Goal: Information Seeking & Learning: Learn about a topic

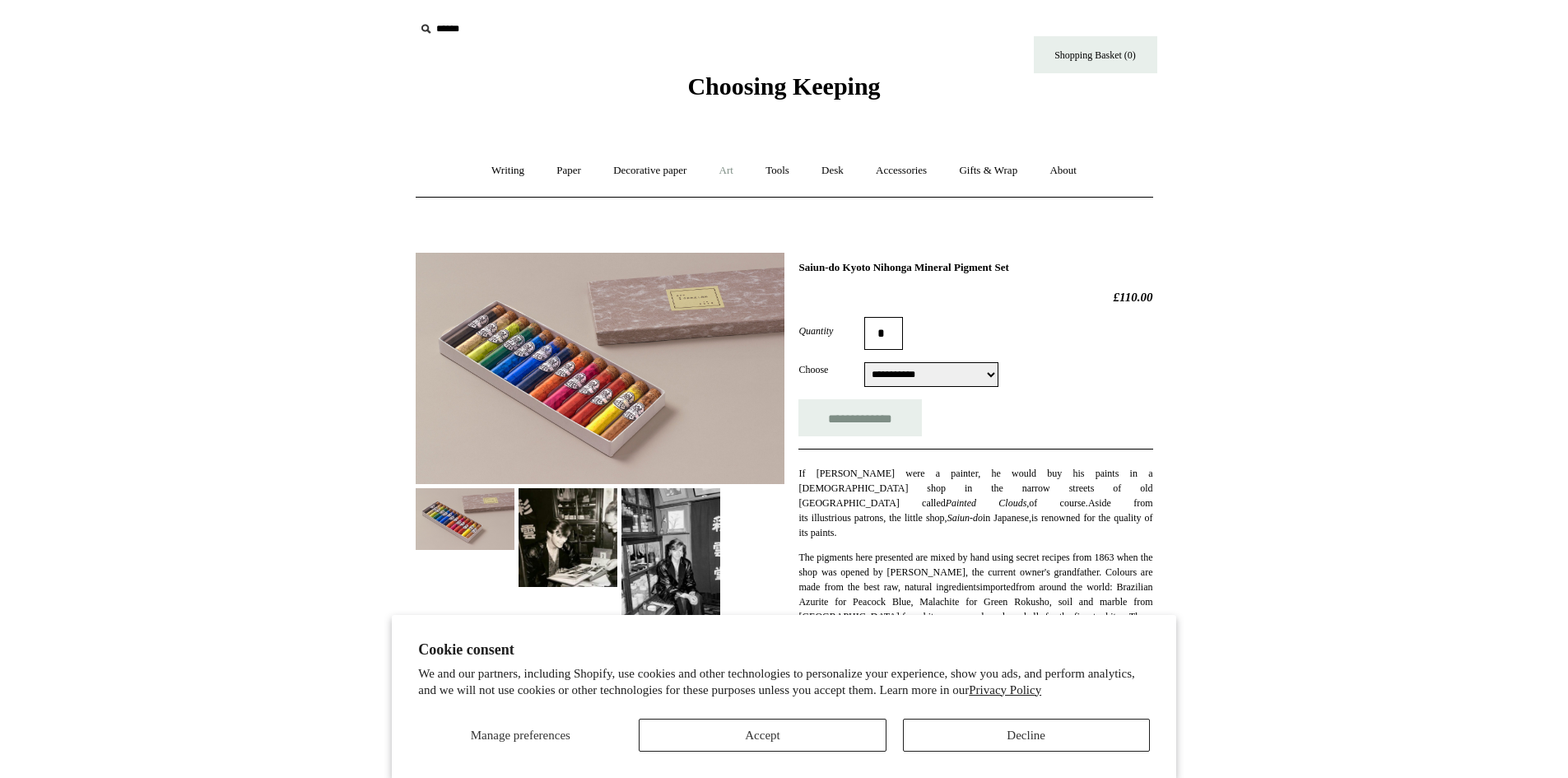
click at [738, 175] on link "Art +" at bounding box center [726, 170] width 44 height 44
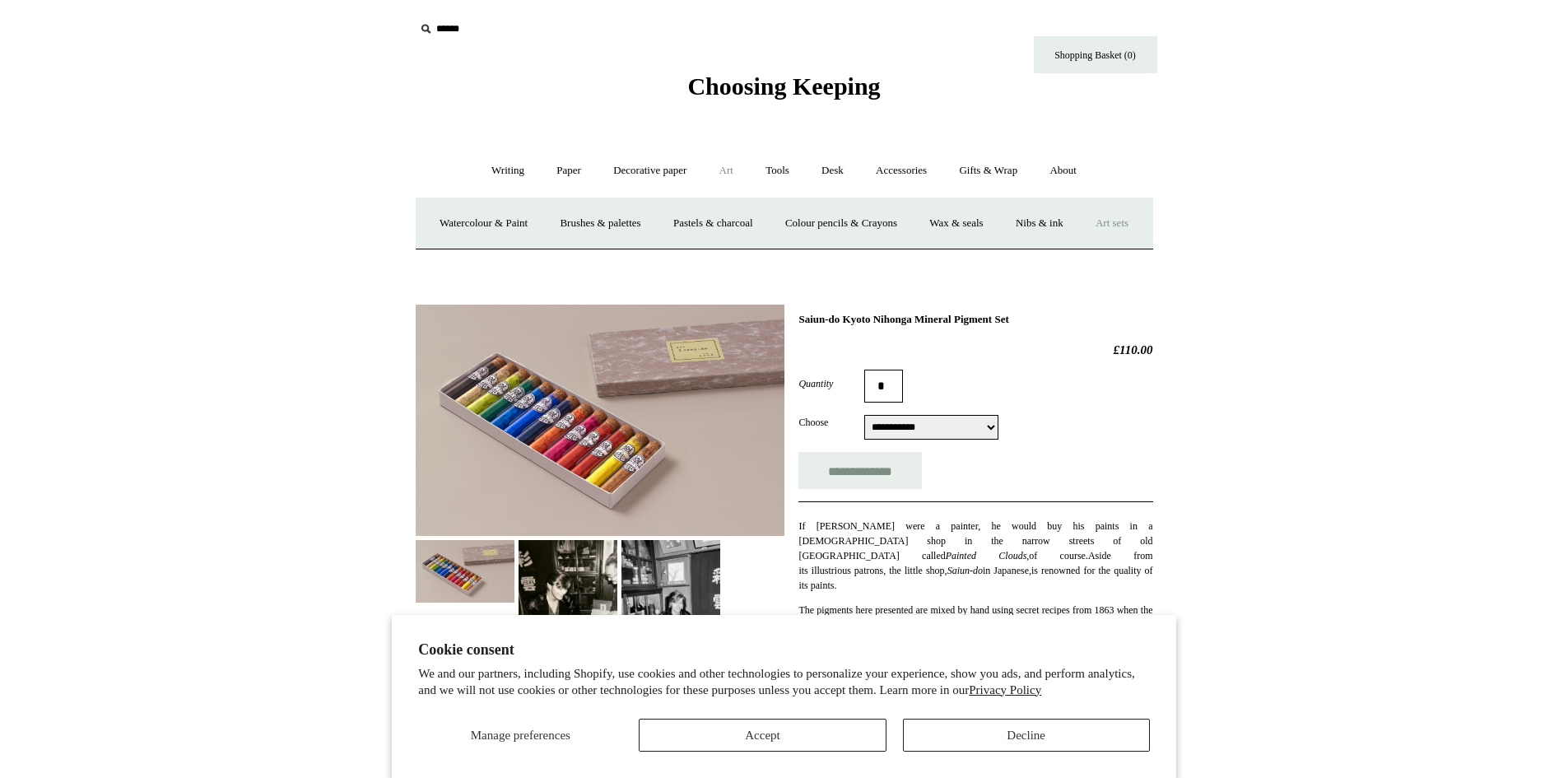
click at [1081, 245] on link "Art sets" at bounding box center [1112, 223] width 63 height 44
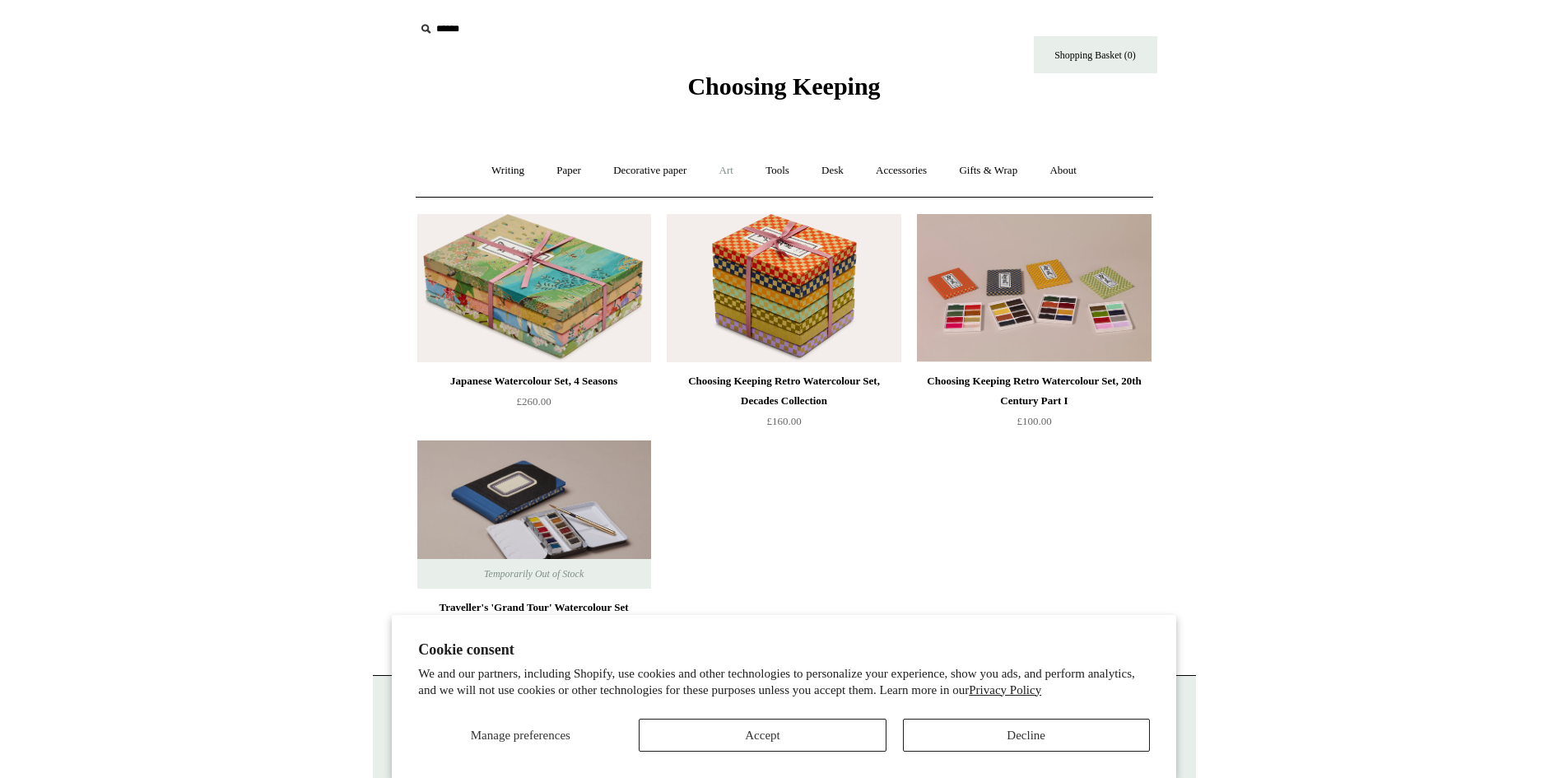
click at [733, 164] on link "Art +" at bounding box center [726, 170] width 44 height 44
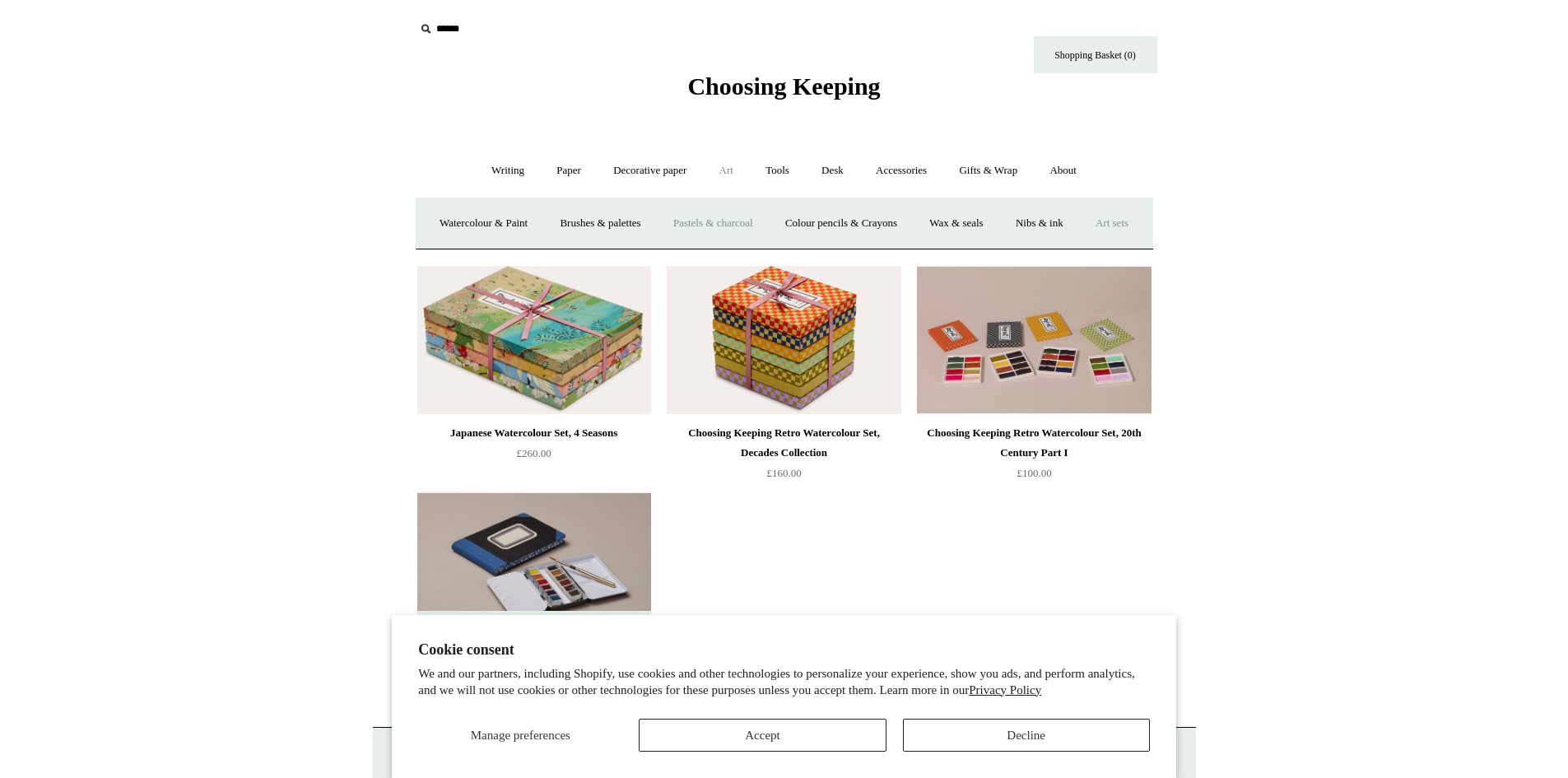
click at [762, 223] on link "Pastels & charcoal" at bounding box center [714, 223] width 109 height 44
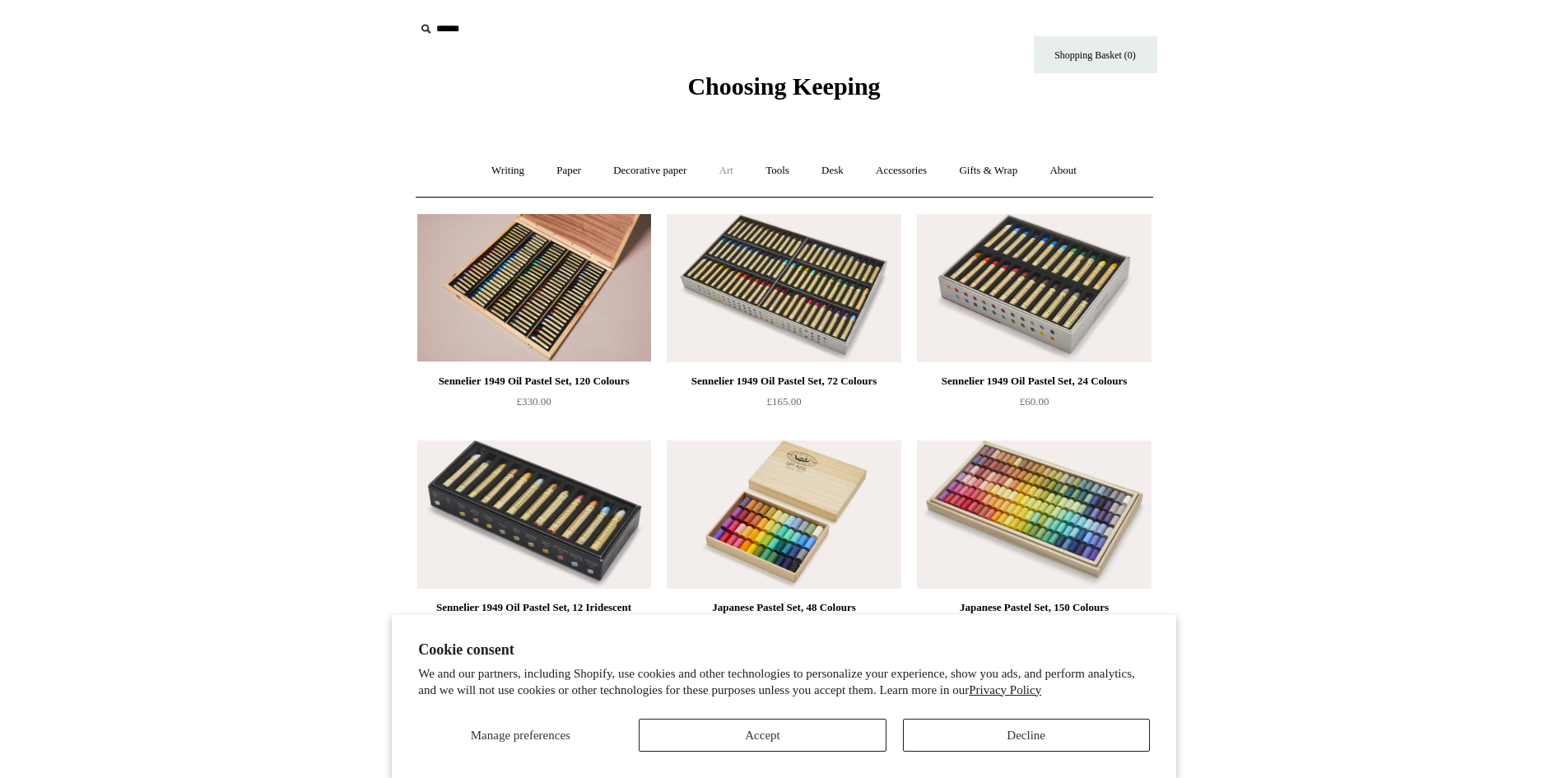
click at [722, 179] on link "Art +" at bounding box center [726, 170] width 44 height 44
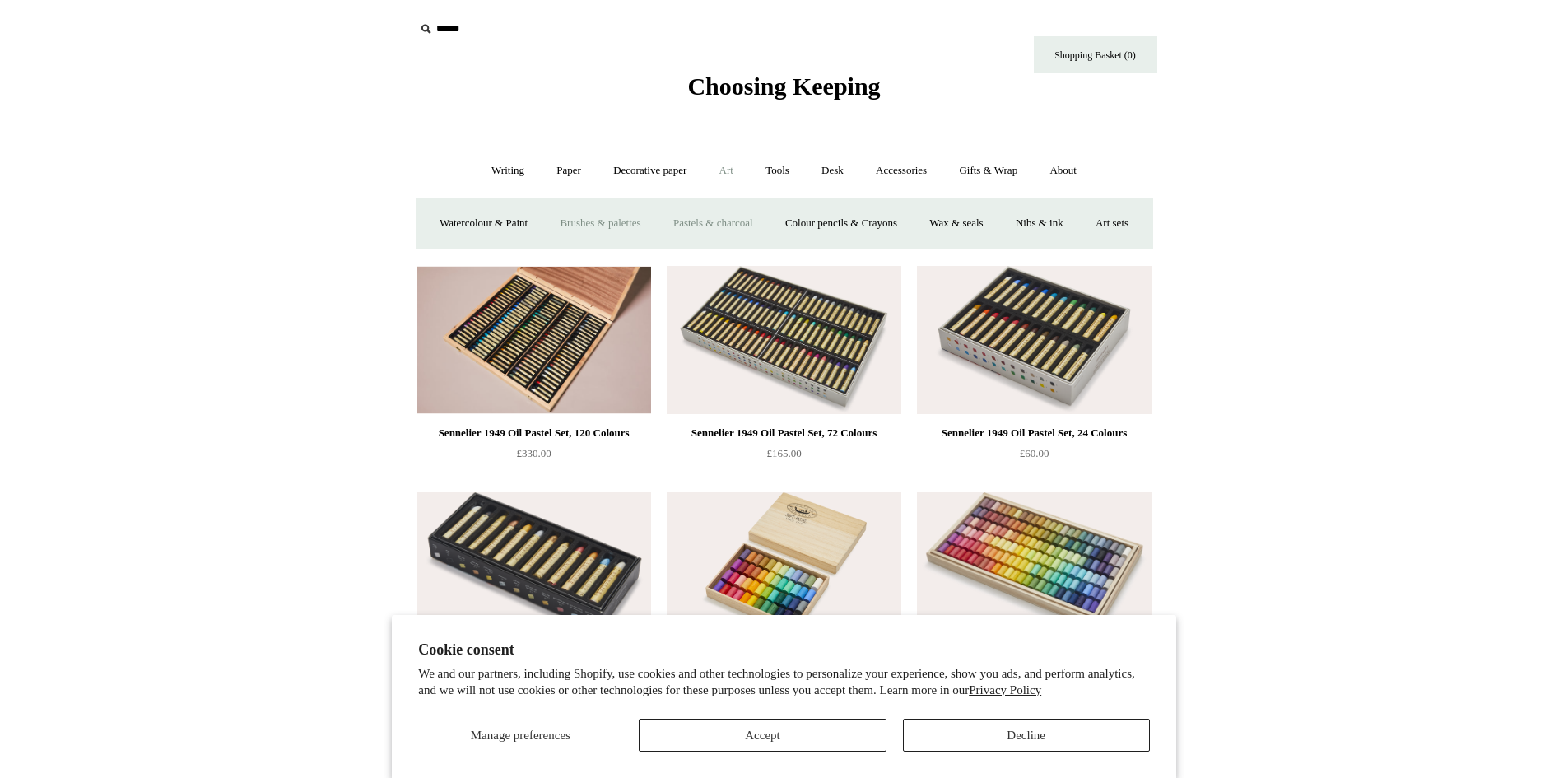
click at [653, 217] on link "Brushes & palettes" at bounding box center [600, 223] width 110 height 44
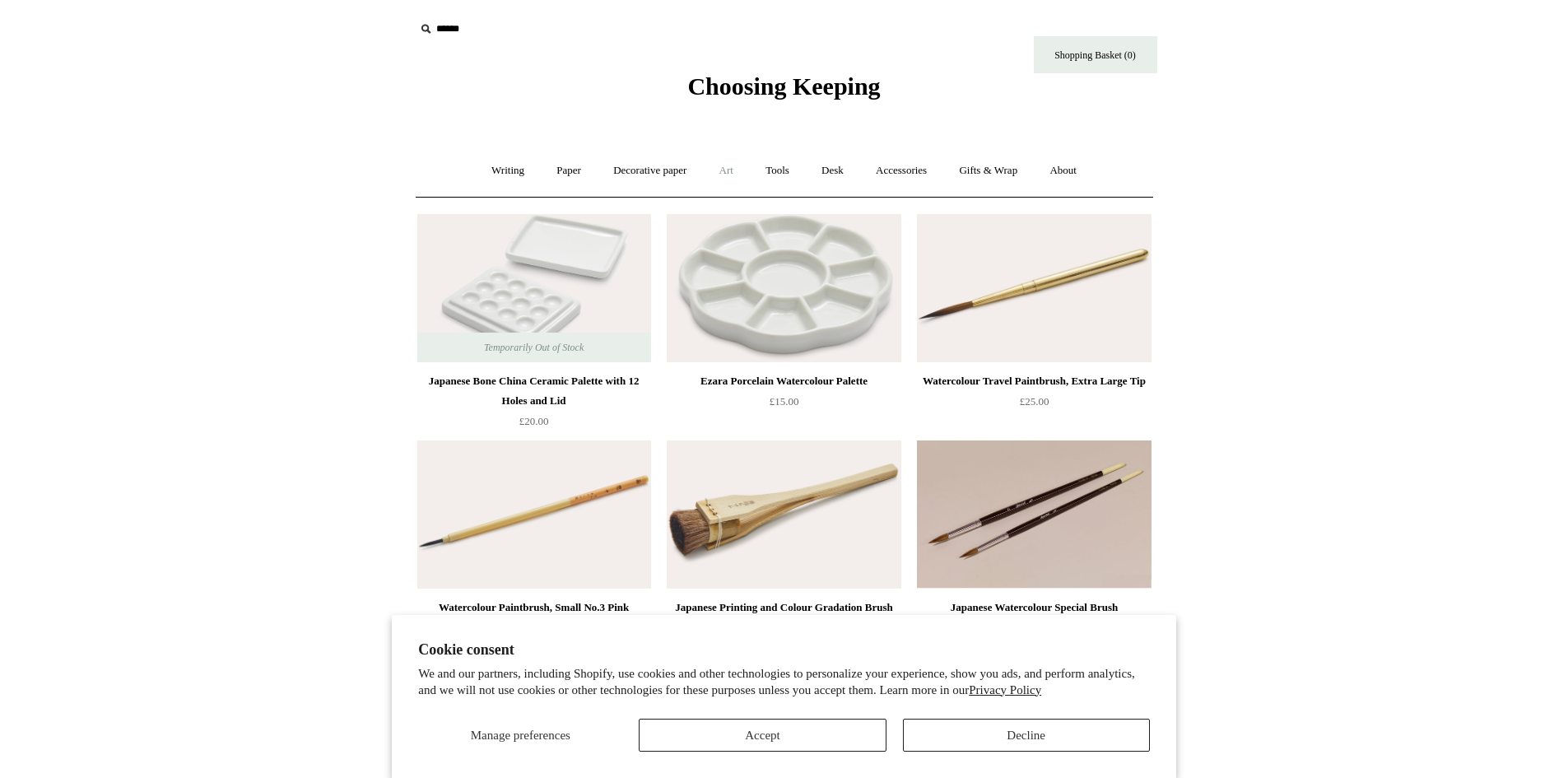
click at [739, 172] on link "Art +" at bounding box center [726, 170] width 44 height 44
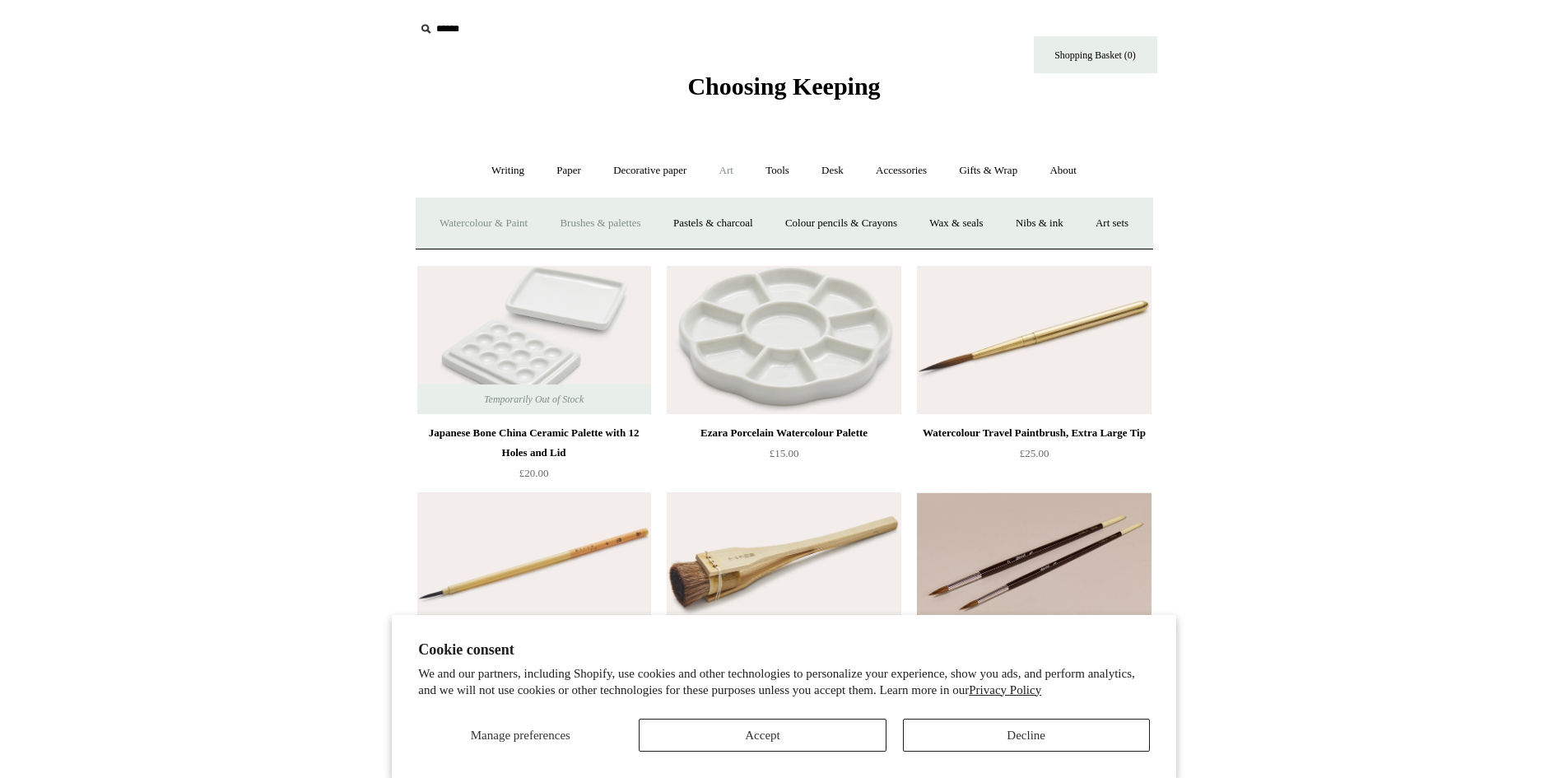
click at [542, 223] on link "Watercolour & Paint" at bounding box center [483, 223] width 118 height 44
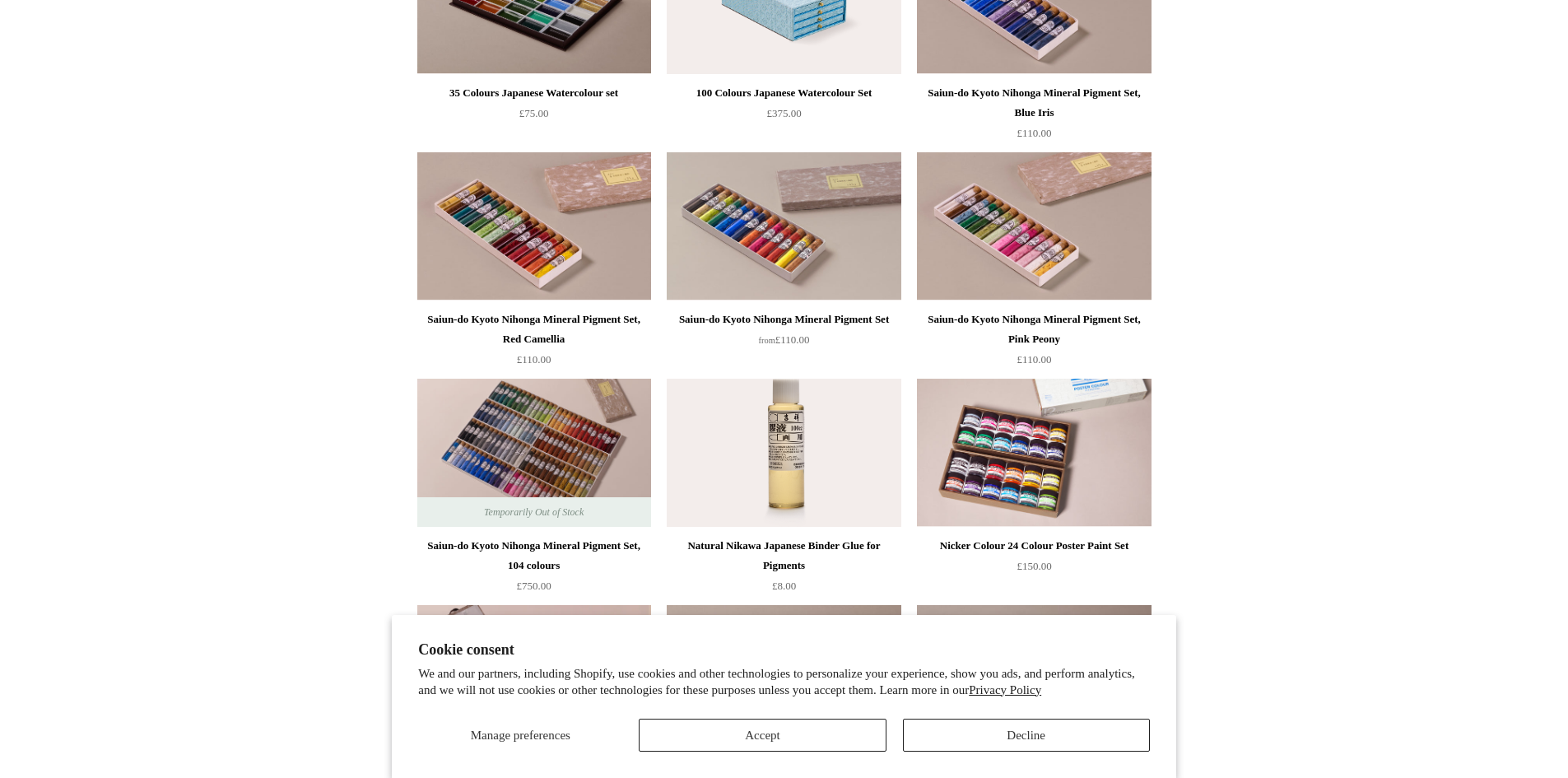
scroll to position [1482, 0]
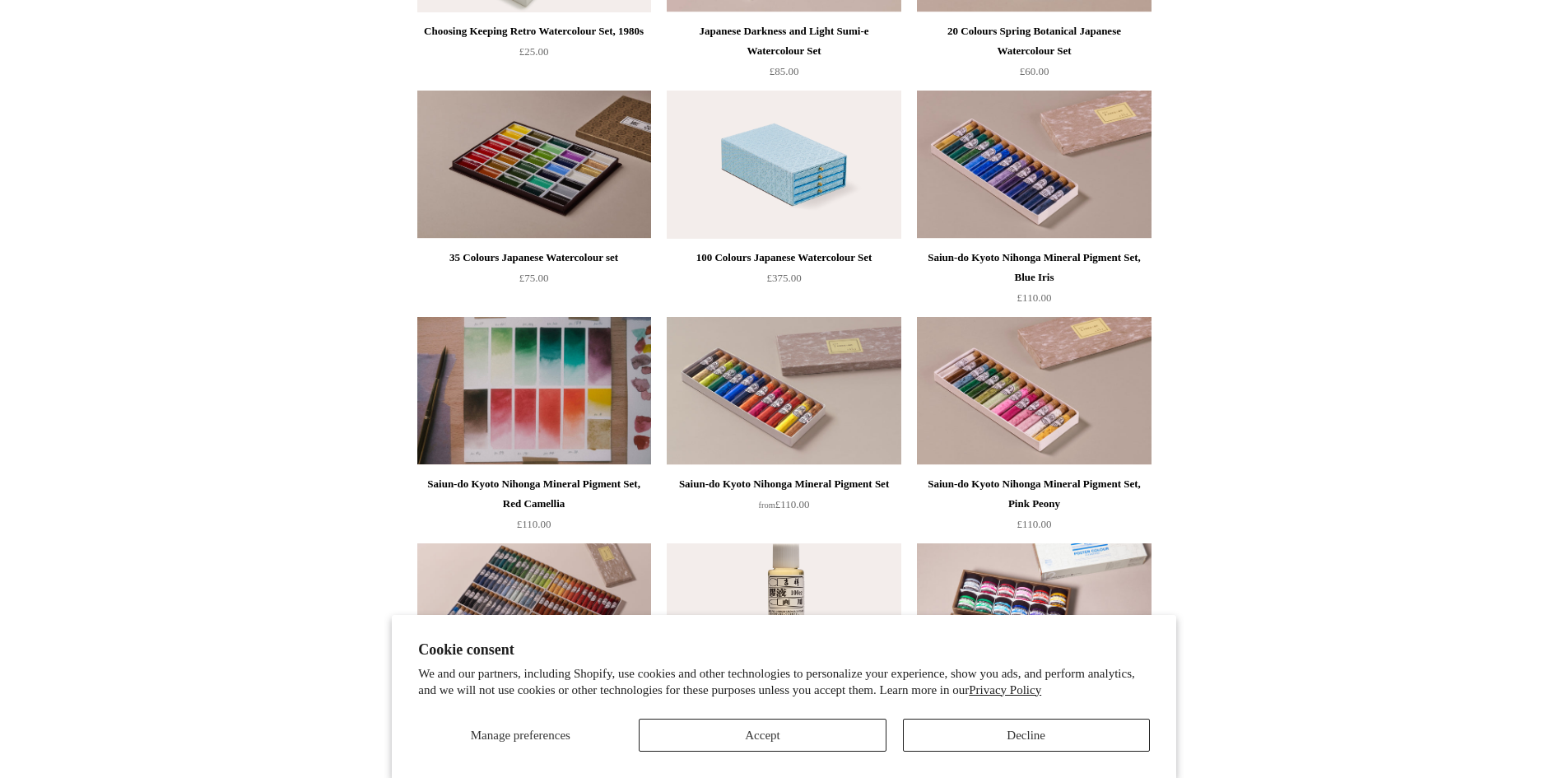
click at [579, 343] on img at bounding box center [534, 390] width 233 height 148
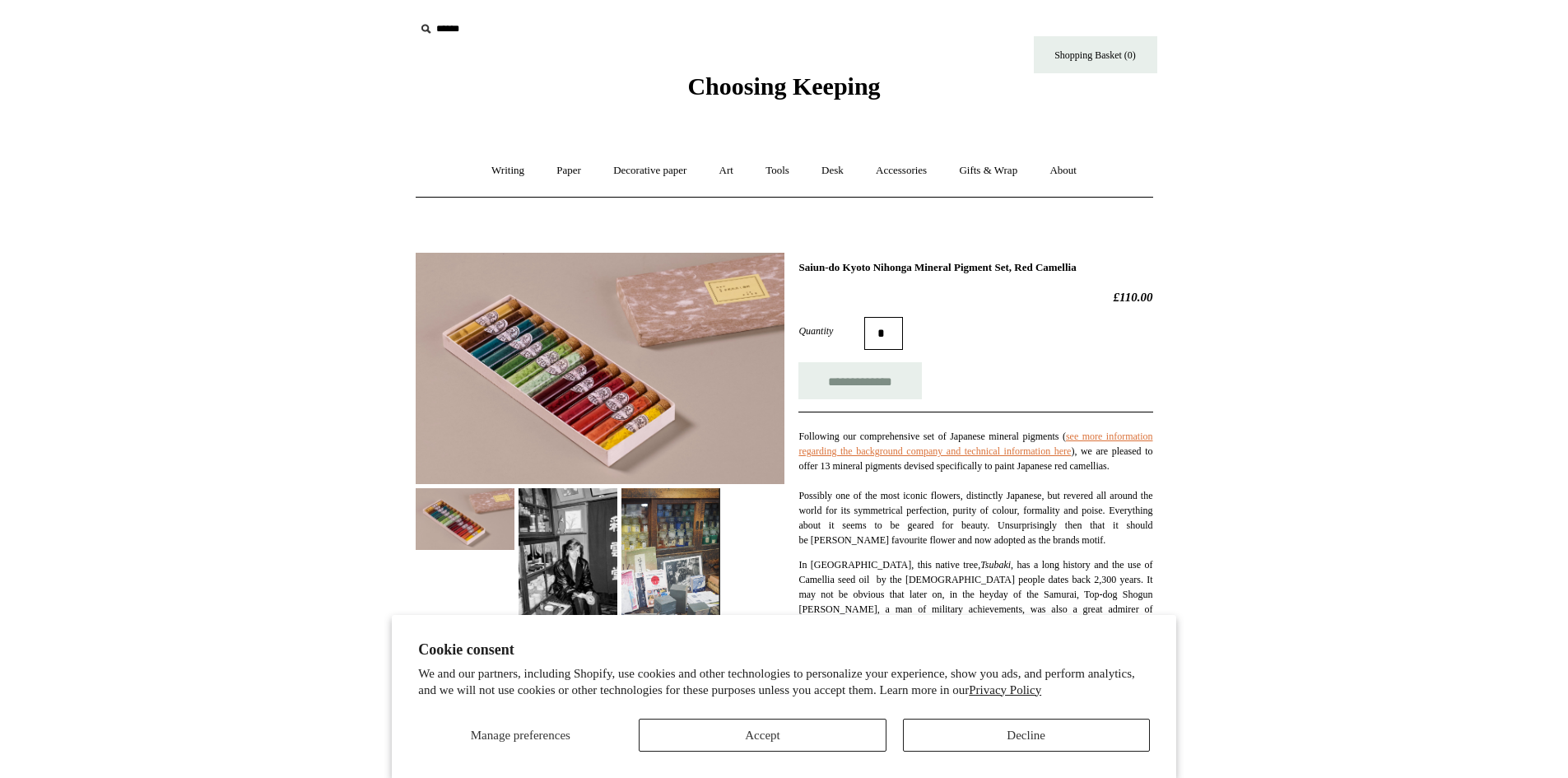
drag, startPoint x: 1150, startPoint y: 264, endPoint x: 763, endPoint y: 277, distance: 387.2
click at [763, 277] on div "Saiun-do Kyoto Nihonga Mineral Pigment Set, Red Camellia £110.00 *" at bounding box center [784, 789] width 738 height 1097
copy div "Saiun-do Kyoto Nihonga Mineral Pigment Set, Red Camellia"
drag, startPoint x: 559, startPoint y: 362, endPoint x: 549, endPoint y: 371, distance: 13.5
